Goal: Information Seeking & Learning: Learn about a topic

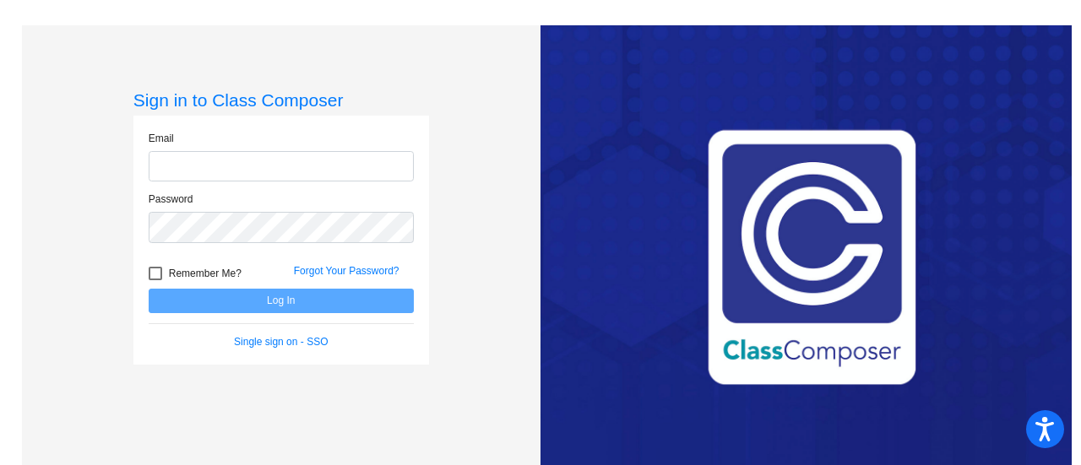
type input "[EMAIL_ADDRESS][DOMAIN_NAME]"
click at [149, 289] on button "Log In" at bounding box center [281, 301] width 265 height 24
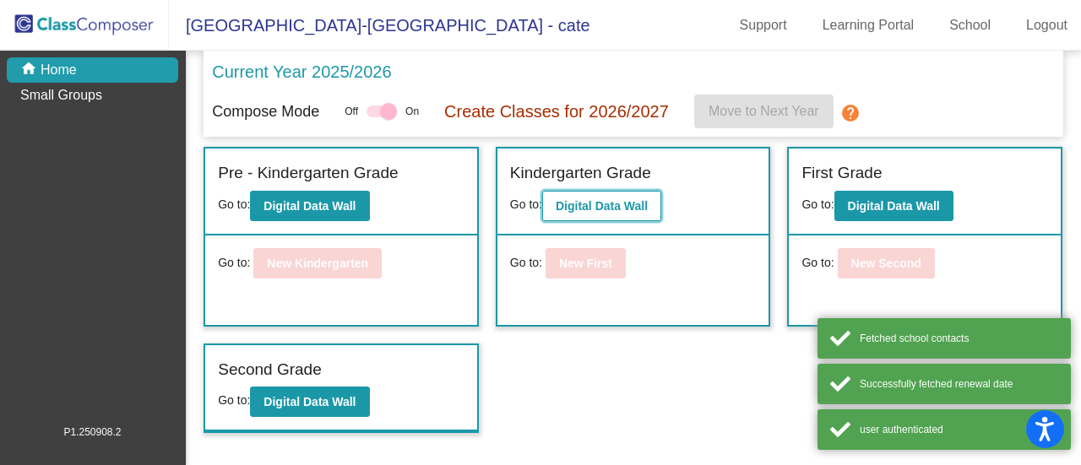
click at [589, 206] on b "Digital Data Wall" at bounding box center [602, 206] width 92 height 14
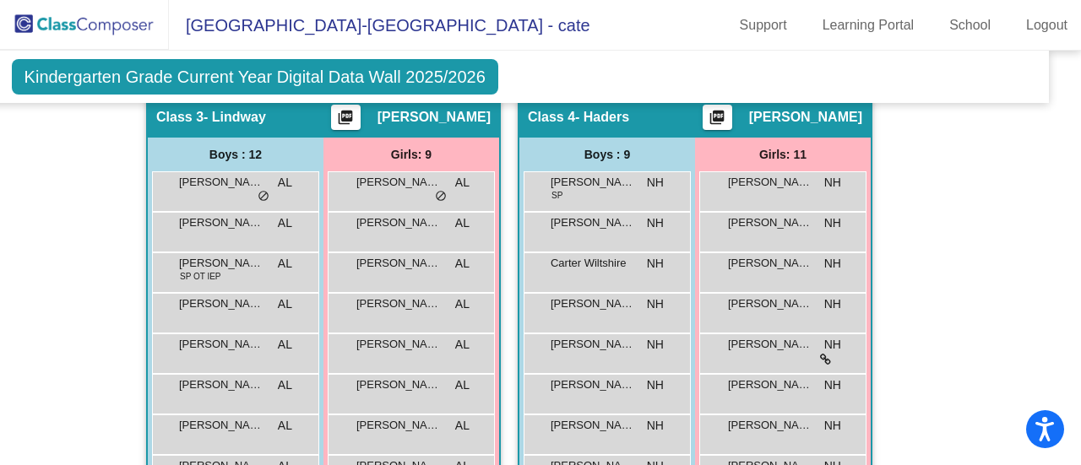
scroll to position [1146, 21]
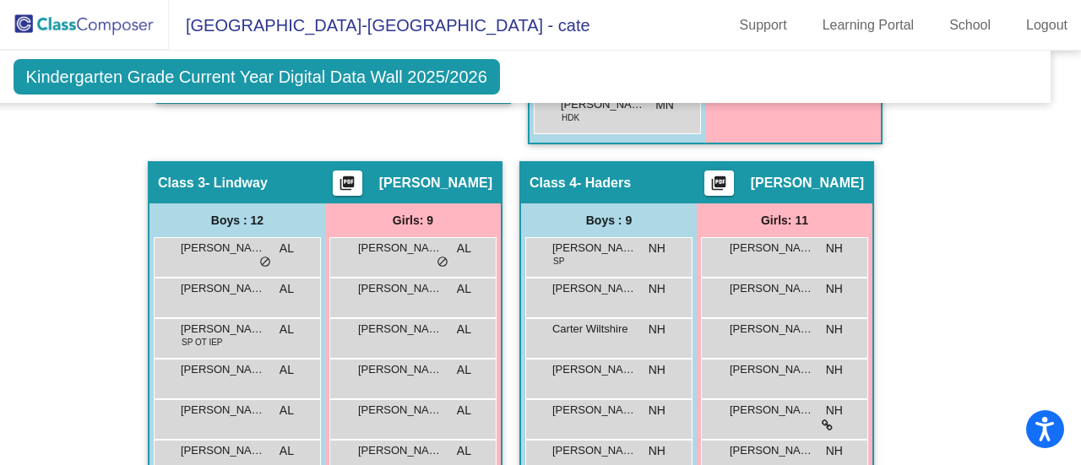
scroll to position [1081, 21]
